Goal: Information Seeking & Learning: Learn about a topic

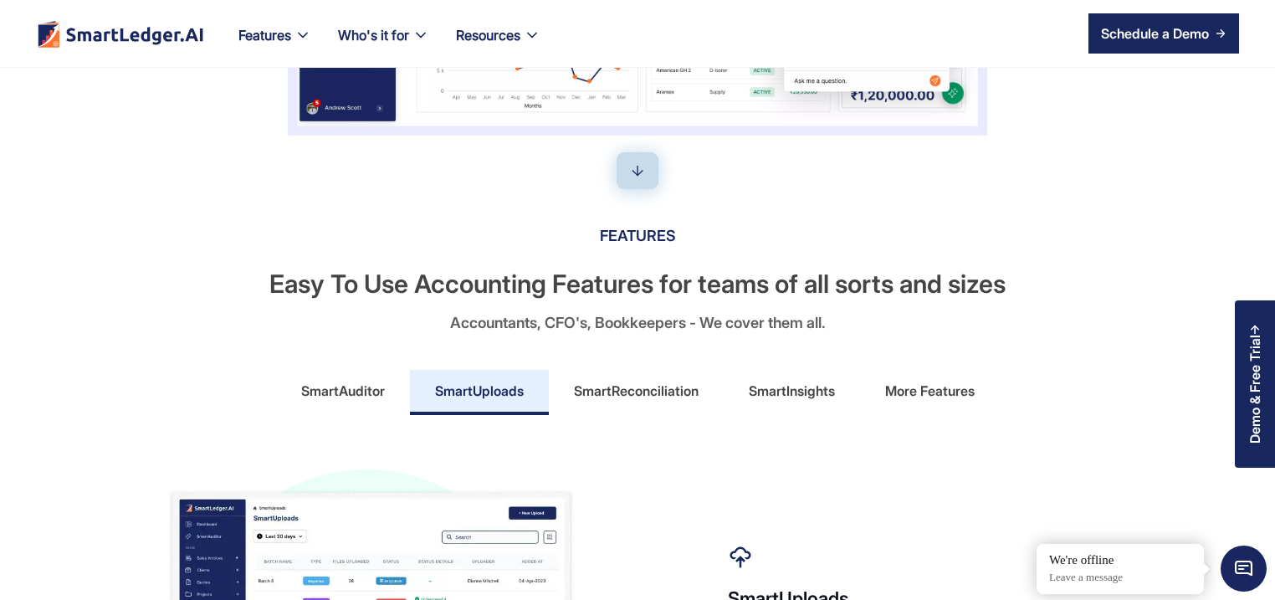
scroll to position [723, 0]
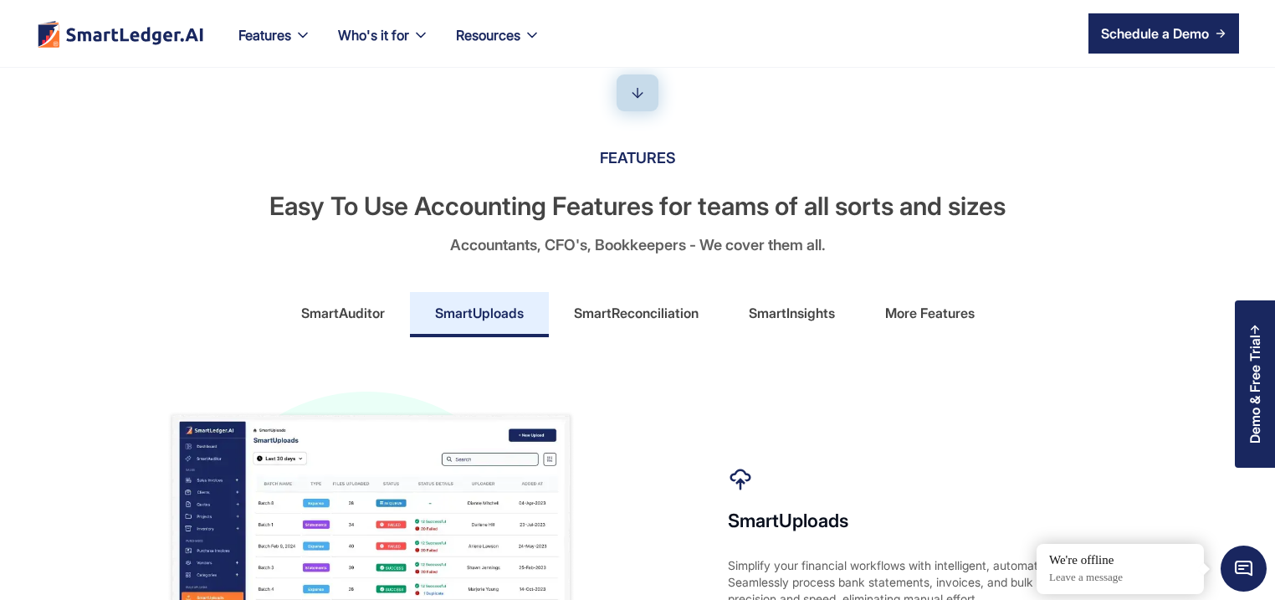
click at [370, 319] on div "SmartAuditor" at bounding box center [343, 312] width 84 height 27
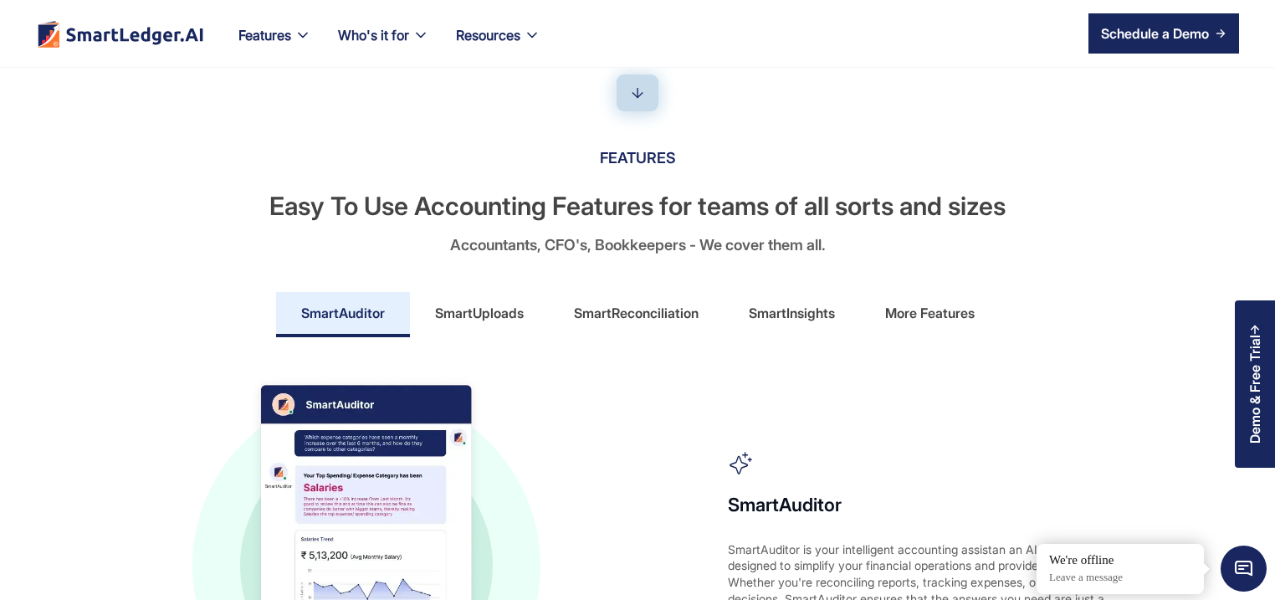
click at [463, 315] on div "SmartUploads" at bounding box center [479, 312] width 89 height 27
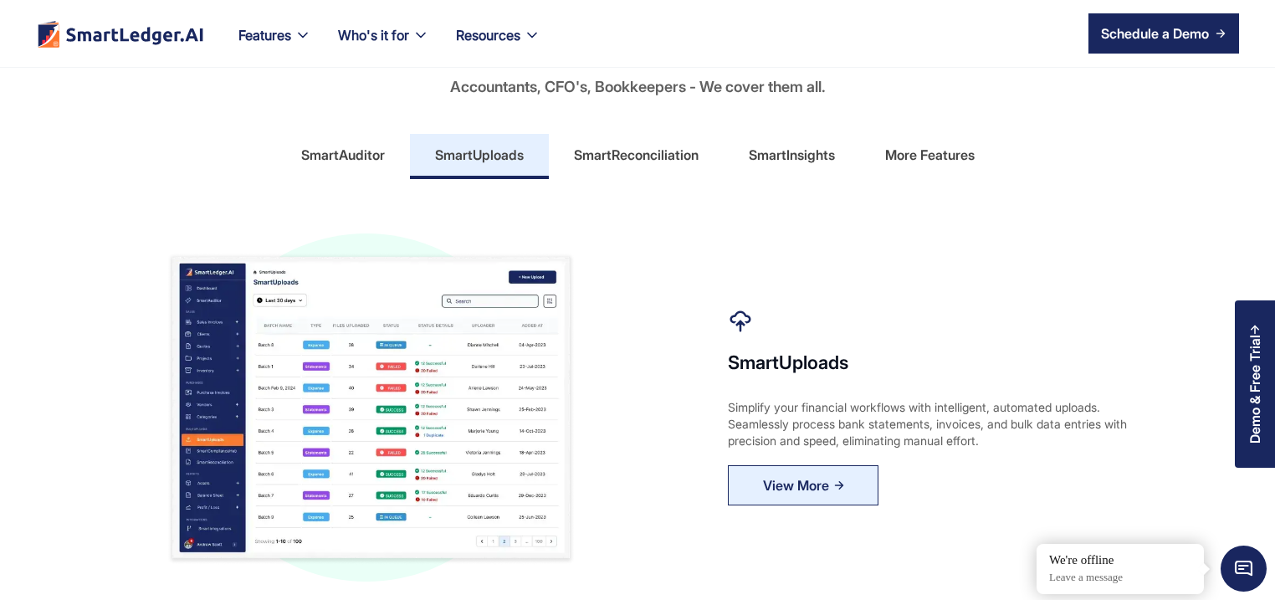
scroll to position [883, 0]
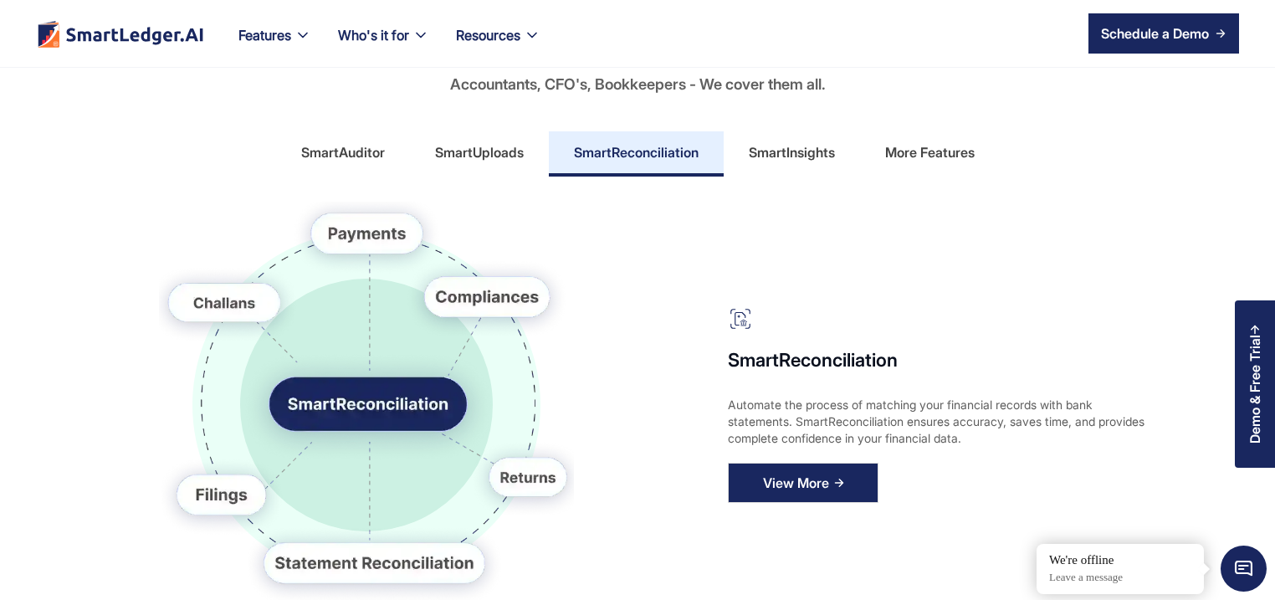
click at [800, 487] on div "View More" at bounding box center [796, 482] width 66 height 27
click at [799, 156] on div "SmartInsights" at bounding box center [792, 152] width 86 height 27
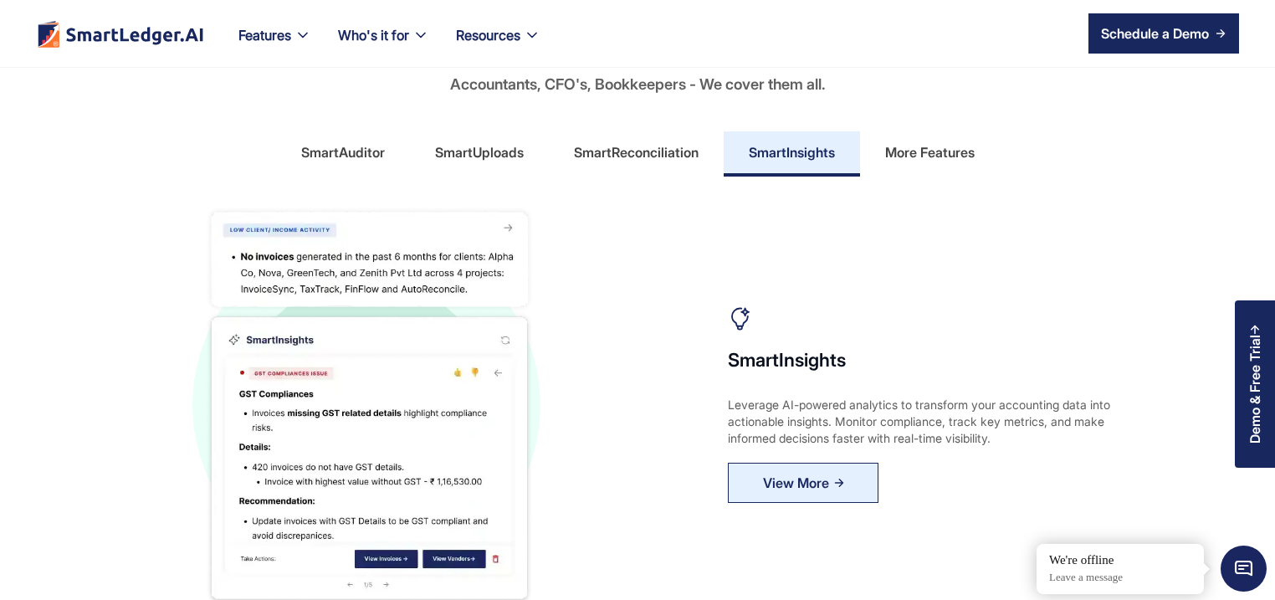
click at [898, 157] on div "More Features" at bounding box center [930, 152] width 90 height 27
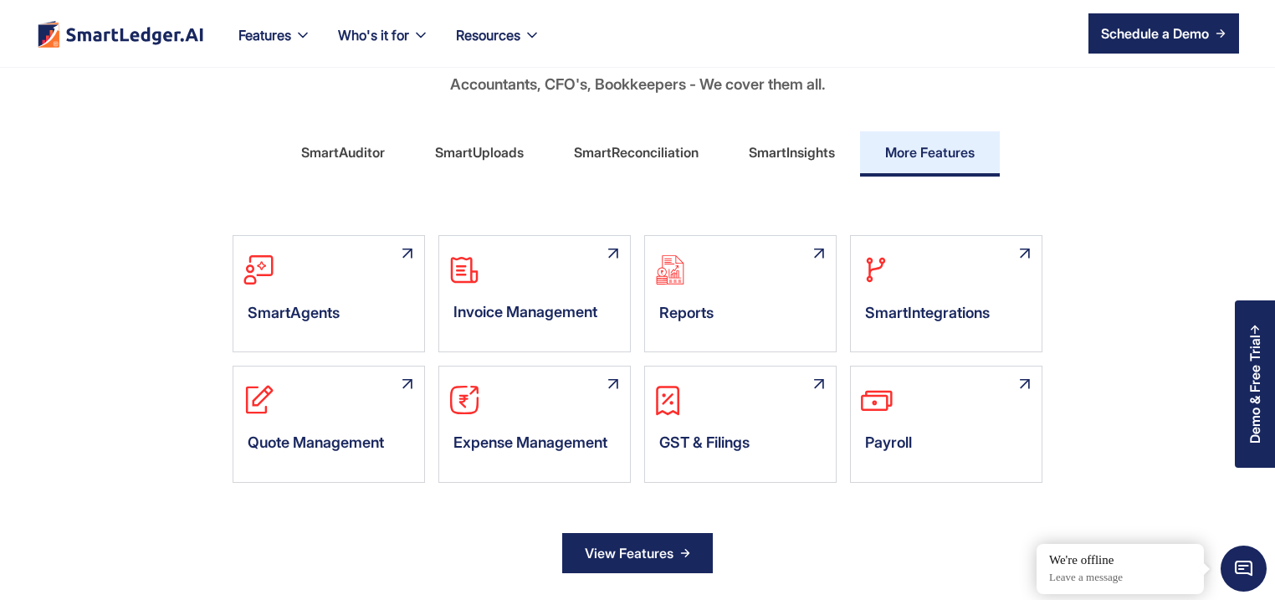
click at [682, 555] on img at bounding box center [685, 553] width 10 height 10
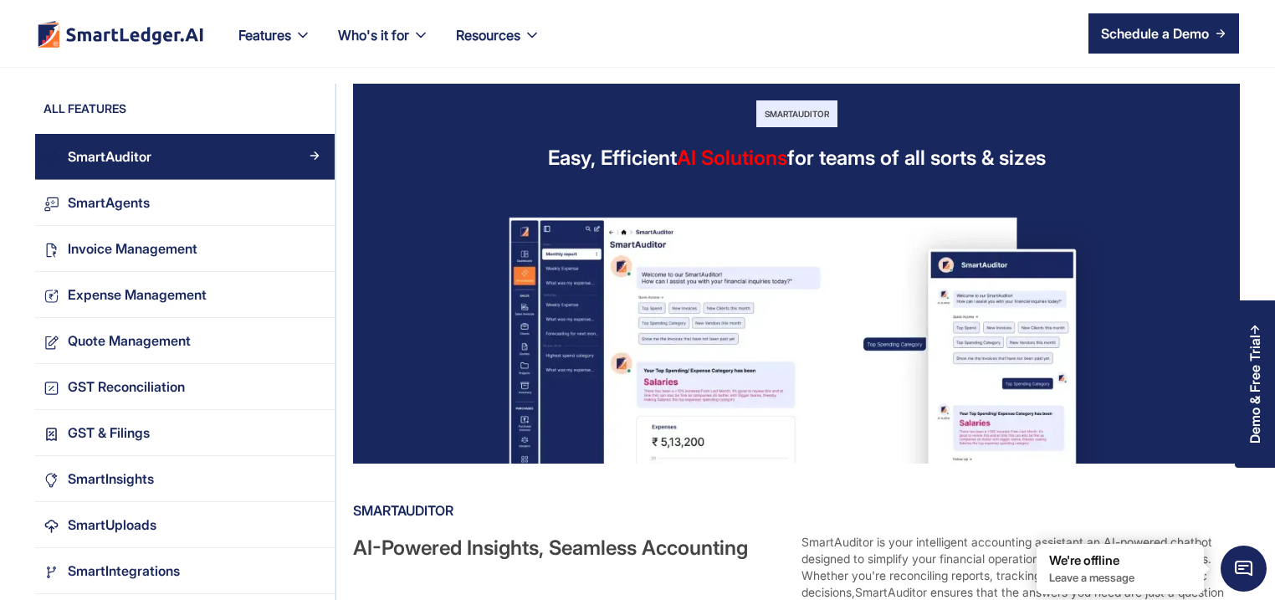
scroll to position [402, 0]
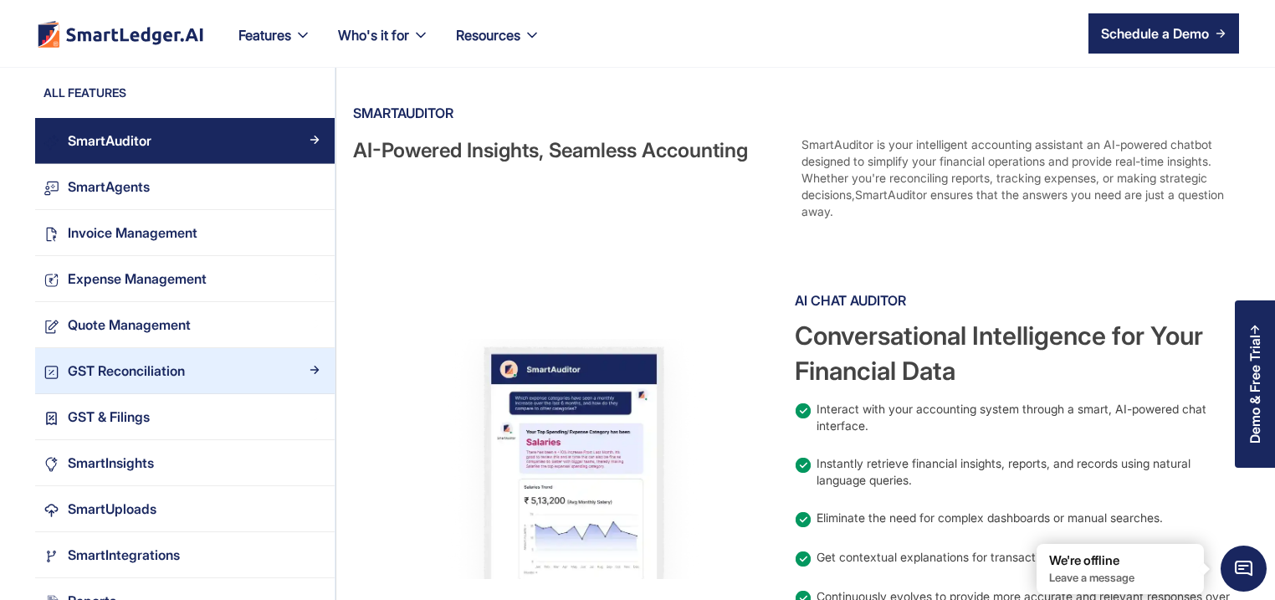
click at [185, 368] on div "GST Reconciliation" at bounding box center [192, 371] width 267 height 23
